Goal: Transaction & Acquisition: Purchase product/service

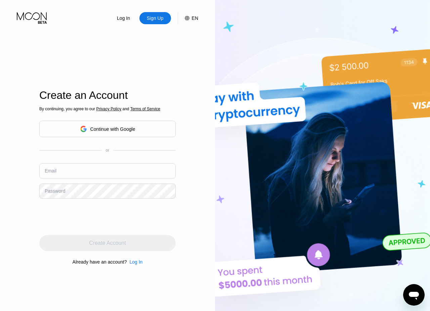
click at [70, 169] on input "text" at bounding box center [107, 170] width 136 height 15
type input "[EMAIL_ADDRESS][DOMAIN_NAME]"
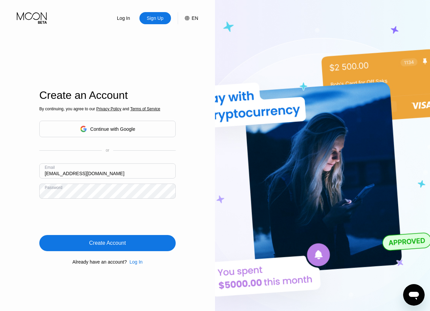
click at [150, 246] on div "Create Account" at bounding box center [107, 243] width 136 height 16
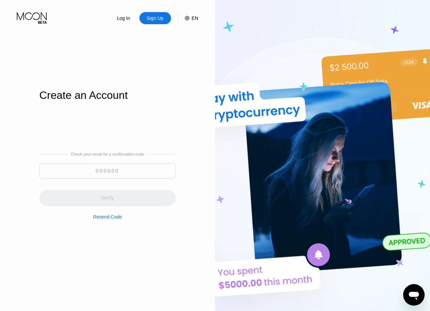
click at [100, 172] on input at bounding box center [107, 170] width 136 height 15
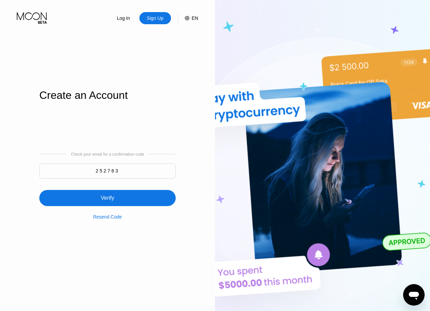
type input "252763"
click at [104, 194] on div "Verify" at bounding box center [107, 198] width 136 height 16
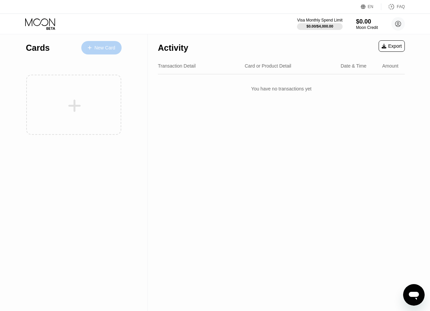
click at [109, 44] on div "New Card" at bounding box center [101, 47] width 40 height 13
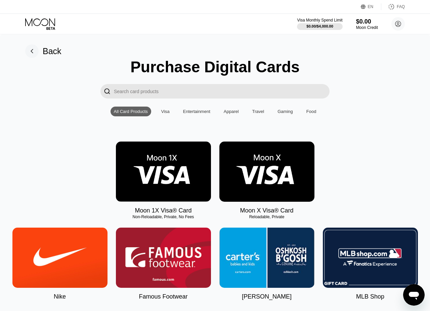
click at [251, 162] on img at bounding box center [266, 171] width 95 height 60
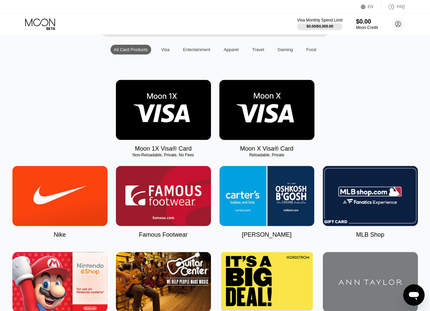
scroll to position [222, 0]
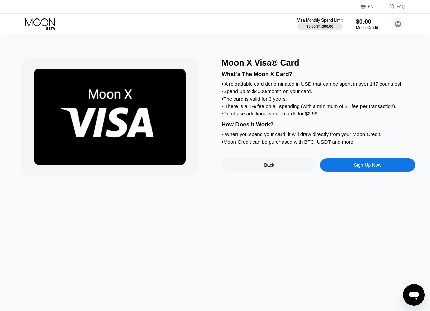
click at [353, 170] on div "Sign Up Now" at bounding box center [367, 164] width 95 height 13
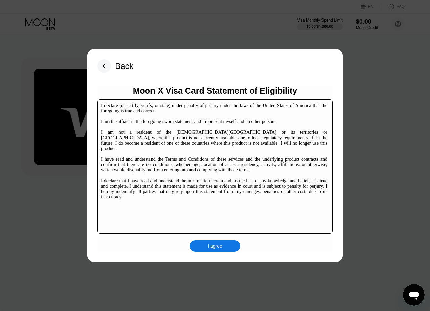
click at [204, 242] on div "I agree" at bounding box center [215, 245] width 50 height 11
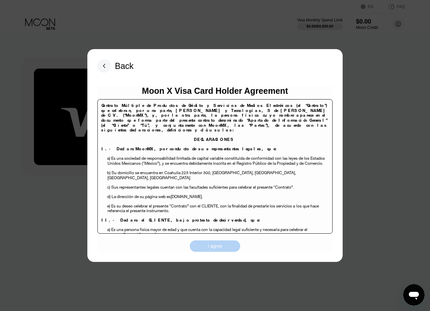
click at [213, 246] on div "I agree" at bounding box center [215, 246] width 15 height 6
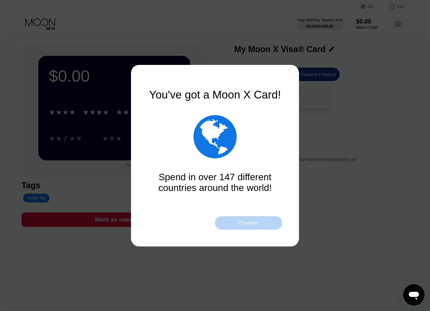
click at [229, 225] on div "Continue" at bounding box center [248, 222] width 67 height 13
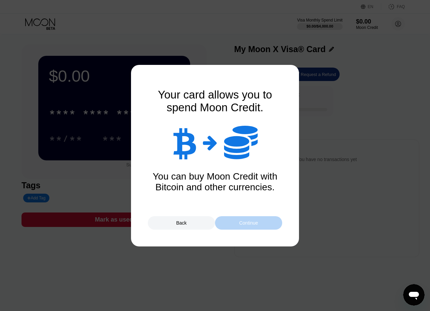
click at [229, 225] on div "Continue" at bounding box center [248, 222] width 67 height 13
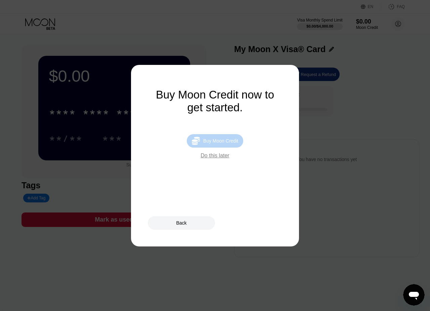
click at [225, 138] on div " Buy Moon Credit" at bounding box center [215, 140] width 56 height 13
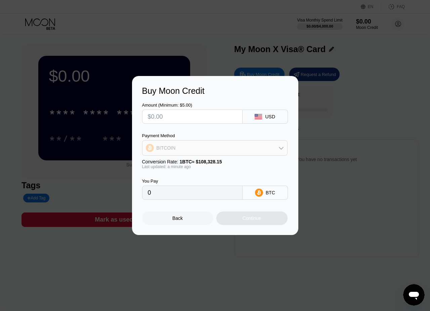
click at [252, 148] on div "BITCOIN" at bounding box center [214, 147] width 145 height 13
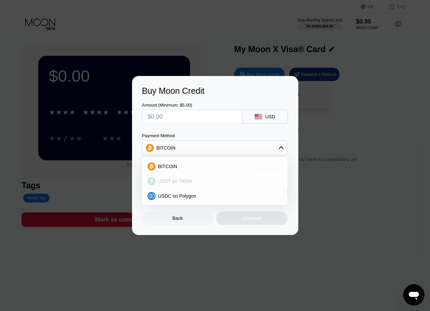
click at [224, 182] on div "USDT on TRON" at bounding box center [218, 180] width 127 height 5
type input "0.00"
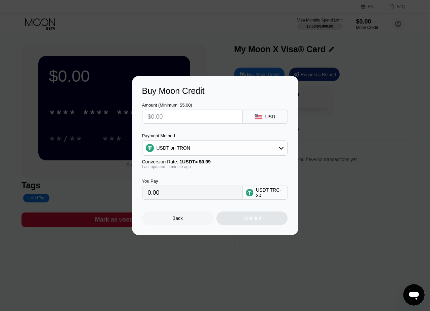
click at [221, 116] on input "text" at bounding box center [192, 116] width 89 height 13
type input "$3"
type input "3.03"
type input "$30"
type input "30.30"
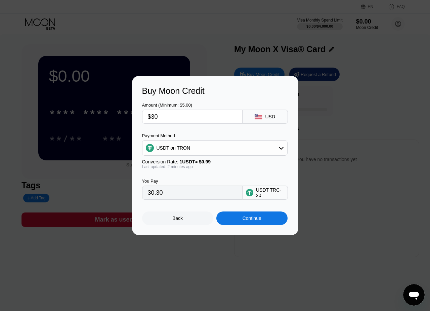
drag, startPoint x: 174, startPoint y: 118, endPoint x: 132, endPoint y: 117, distance: 41.3
click at [148, 117] on input "$30" at bounding box center [192, 116] width 89 height 13
type input "$7"
type input "7.07"
type input "$70"
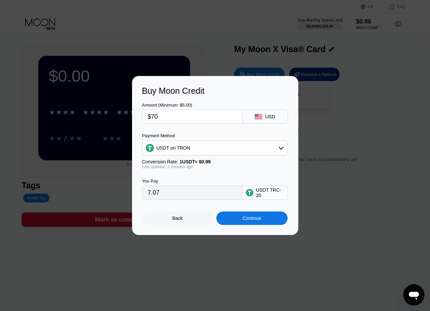
type input "70.71"
type input "$7"
type input "7.07"
type input "0.00"
type input "$8"
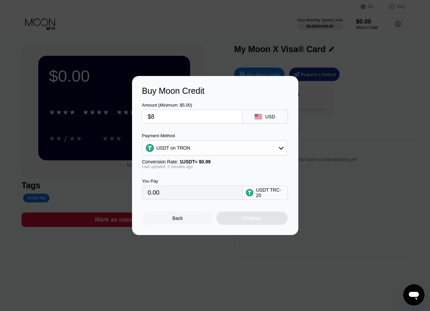
type input "8.08"
type input "$85"
type input "85.86"
type input "$85"
click at [263, 221] on div "Continue" at bounding box center [251, 217] width 71 height 13
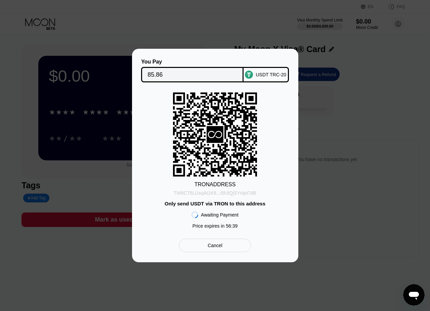
click at [243, 190] on div "TW6CT6LUsqAt1K8...i5h3QjSYt4pt7dB" at bounding box center [215, 192] width 83 height 5
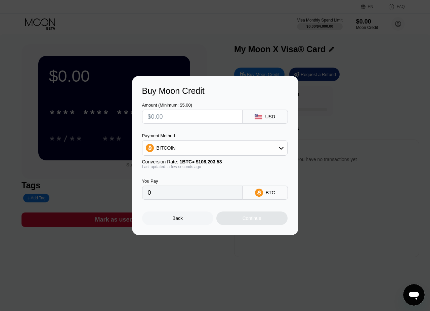
click at [291, 55] on div at bounding box center [215, 155] width 430 height 311
click at [189, 218] on div "Back" at bounding box center [177, 217] width 71 height 13
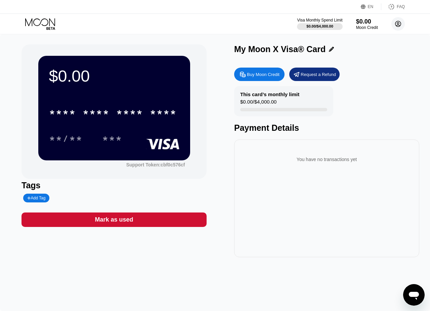
click at [399, 24] on circle at bounding box center [397, 23] width 13 height 13
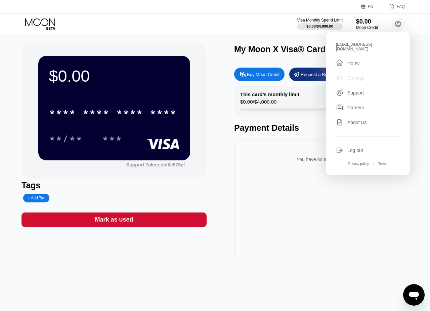
click at [369, 74] on div "Settings" at bounding box center [368, 77] width 64 height 7
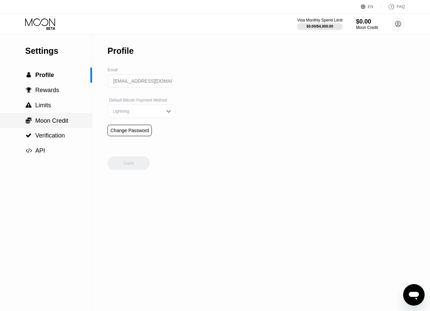
click at [48, 119] on span "Moon Credit" at bounding box center [51, 120] width 33 height 7
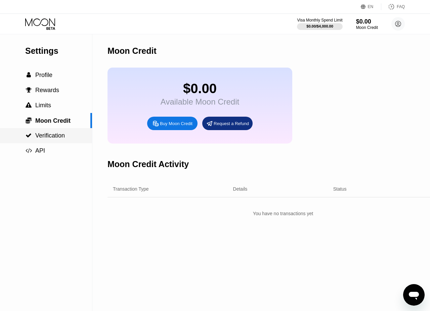
click at [52, 137] on span "Verification" at bounding box center [50, 135] width 30 height 7
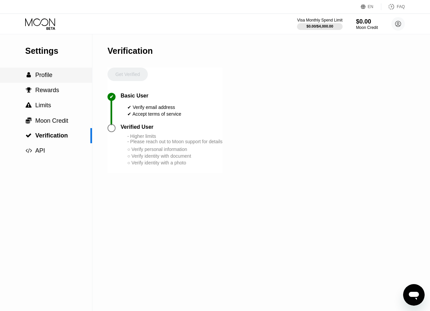
click at [46, 70] on div " Profile" at bounding box center [46, 75] width 92 height 15
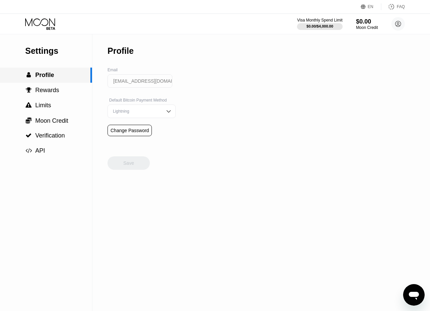
click at [47, 73] on span "Profile" at bounding box center [44, 75] width 19 height 7
click at [152, 113] on div "Lightning" at bounding box center [136, 111] width 51 height 5
click at [42, 18] on icon at bounding box center [40, 24] width 31 height 12
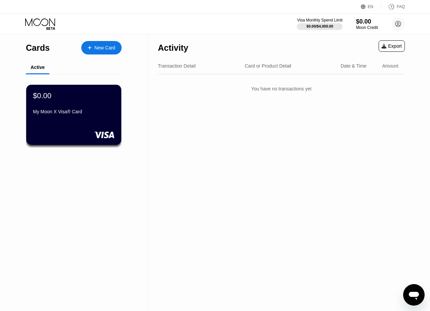
click at [176, 57] on div "Activity" at bounding box center [173, 46] width 30 height 24
click at [173, 65] on div "Transaction Detail" at bounding box center [177, 65] width 38 height 5
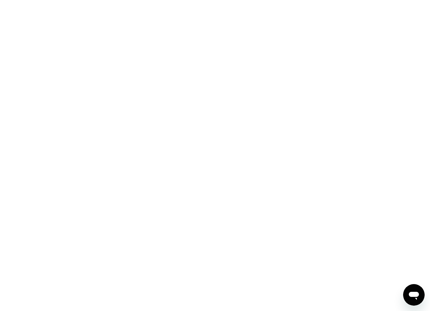
click at [415, 288] on div "Open messaging window" at bounding box center [414, 294] width 20 height 20
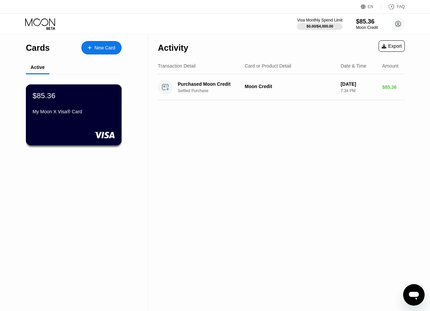
click at [66, 111] on div "My Moon X Visa® Card" at bounding box center [74, 111] width 82 height 5
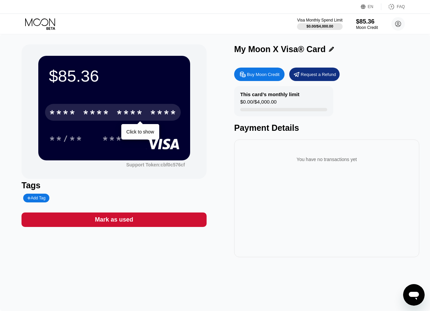
click at [112, 118] on div "* * * * * * * * * * * * ****" at bounding box center [113, 112] width 136 height 17
click at [143, 111] on div "* * * *" at bounding box center [129, 113] width 27 height 11
